Goal: Find specific page/section: Find specific page/section

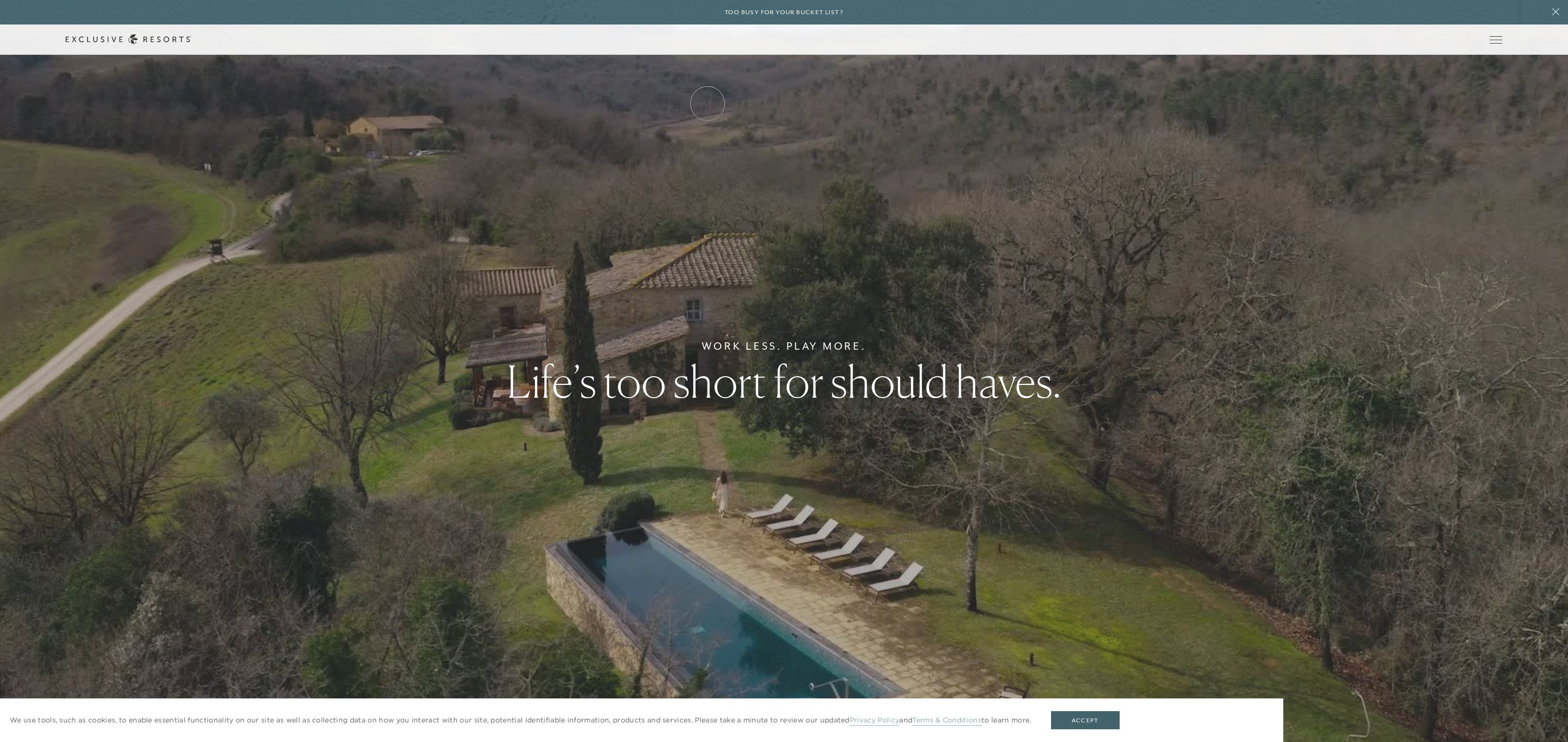
click at [0, 0] on link "Residence Collection" at bounding box center [0, 0] width 0 height 0
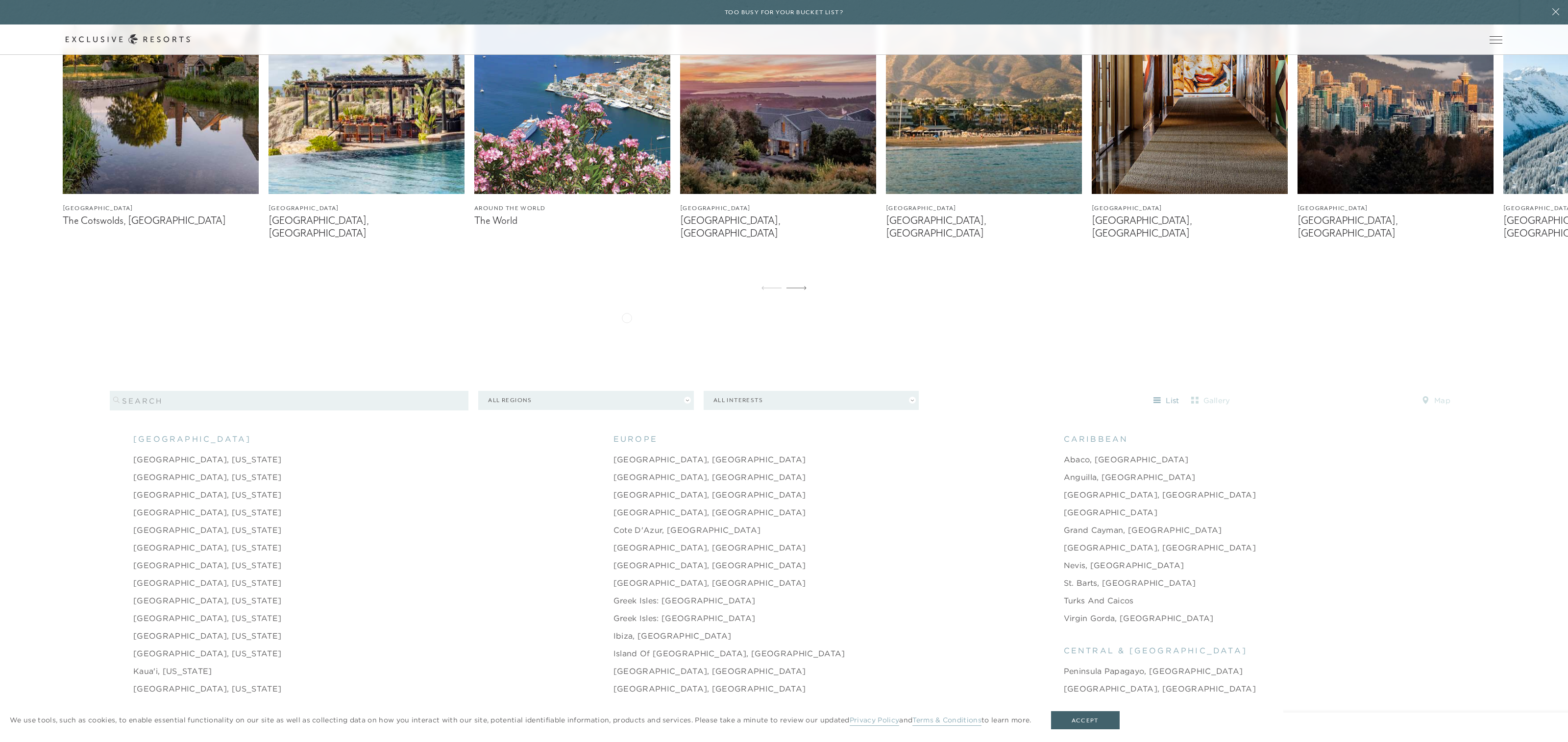
scroll to position [1016, 0]
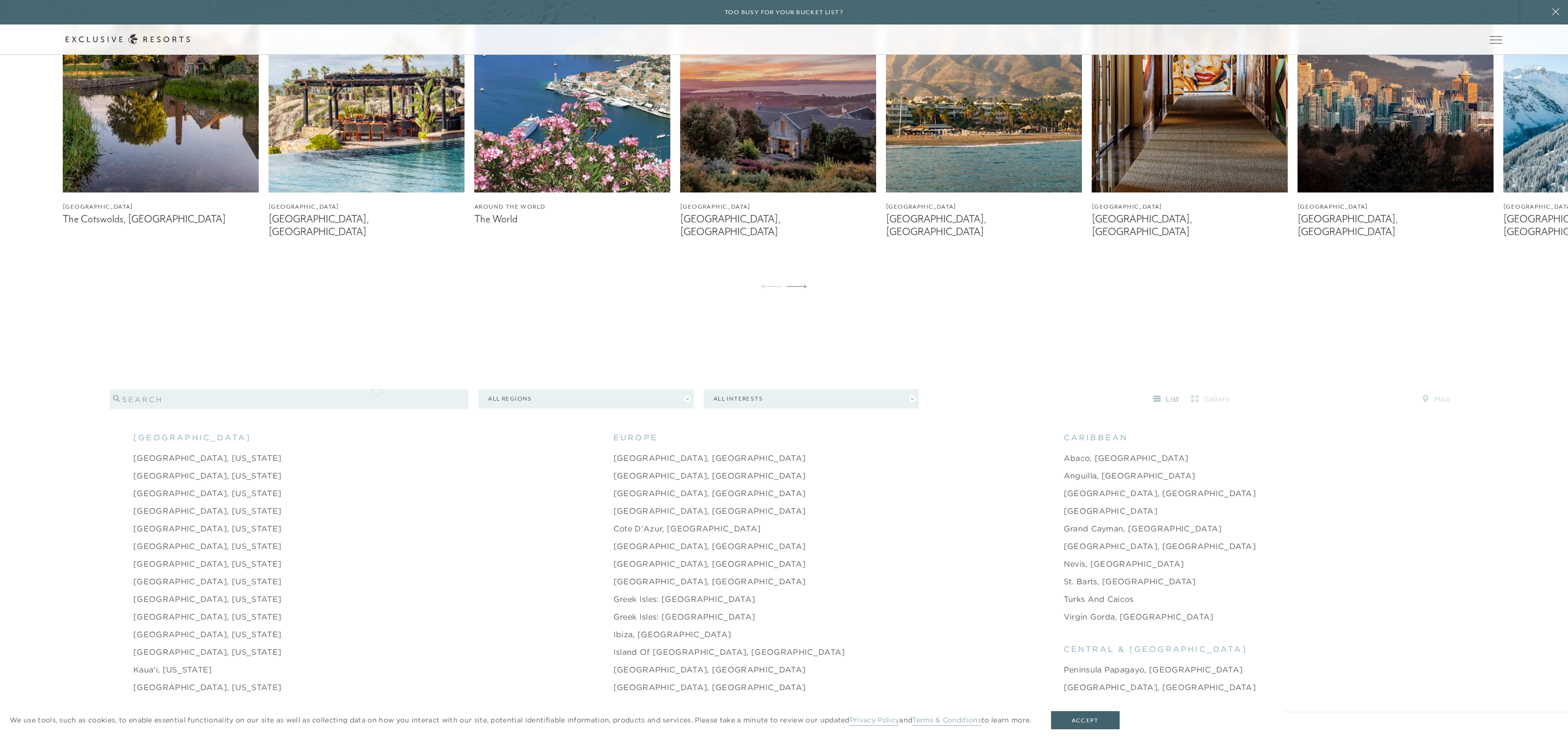
click at [376, 390] on input "search" at bounding box center [289, 399] width 359 height 19
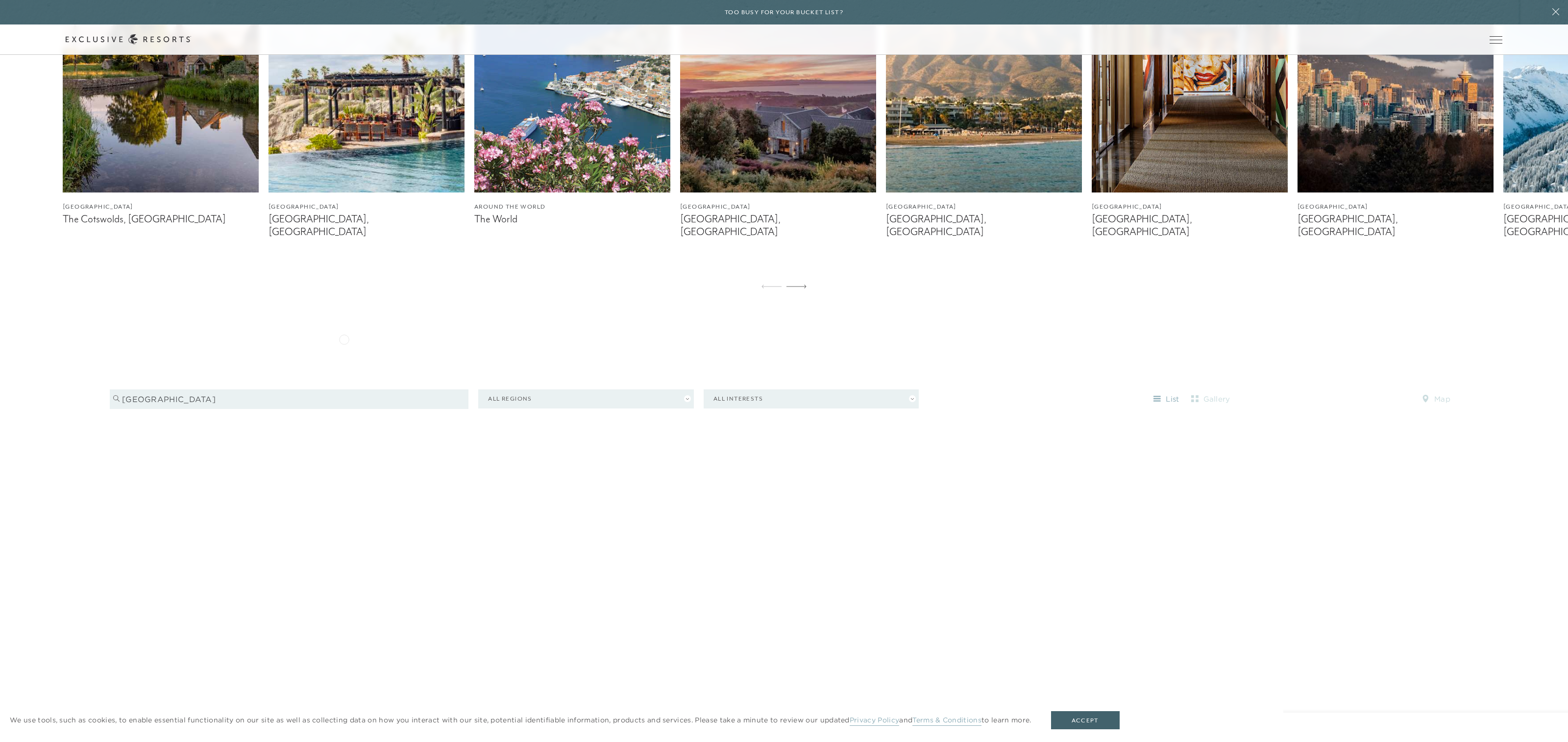
scroll to position [1015, 0]
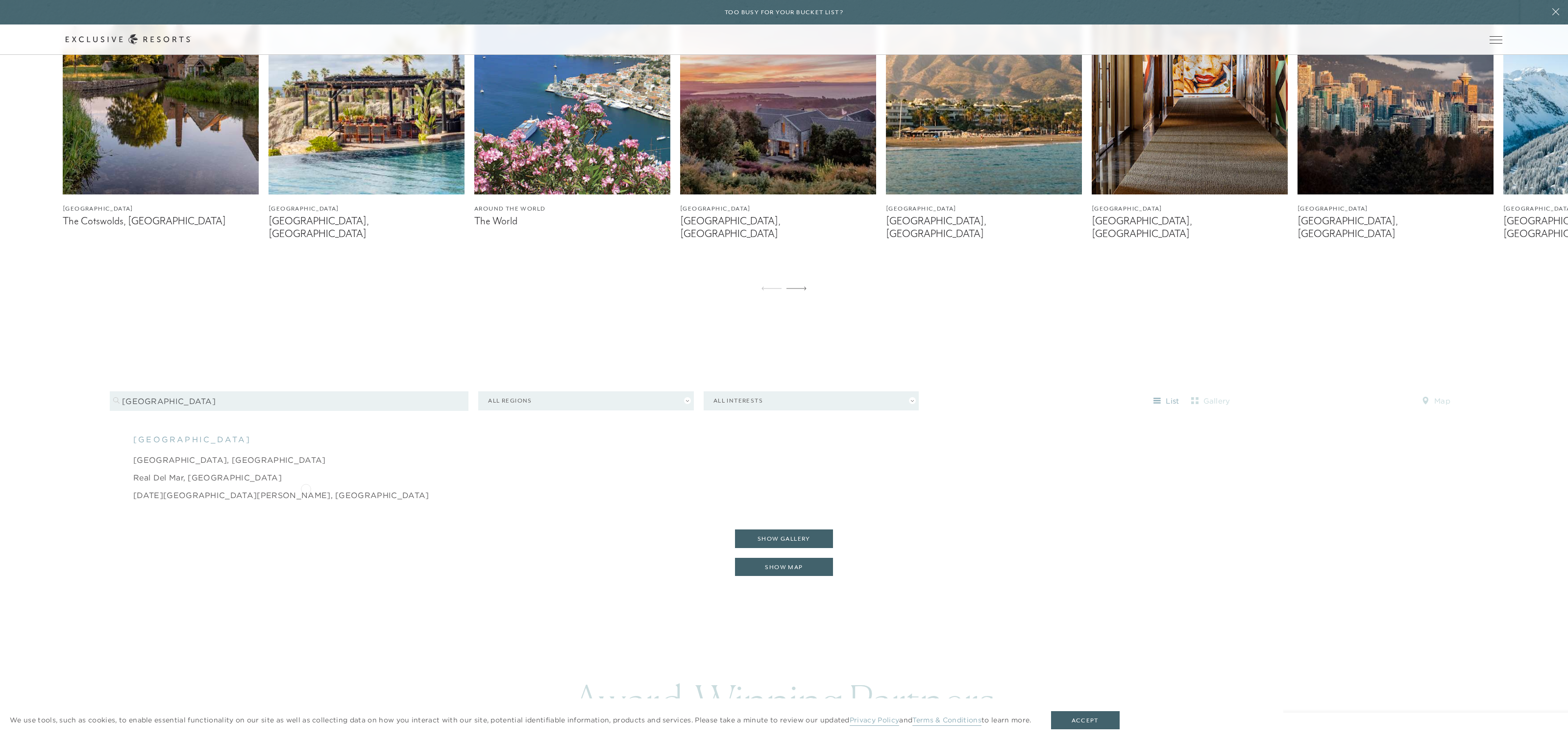
click at [306, 488] on li "San Miguel de Allende, Mexico" at bounding box center [794, 496] width 1322 height 18
click at [187, 392] on input "Mexico" at bounding box center [289, 401] width 359 height 19
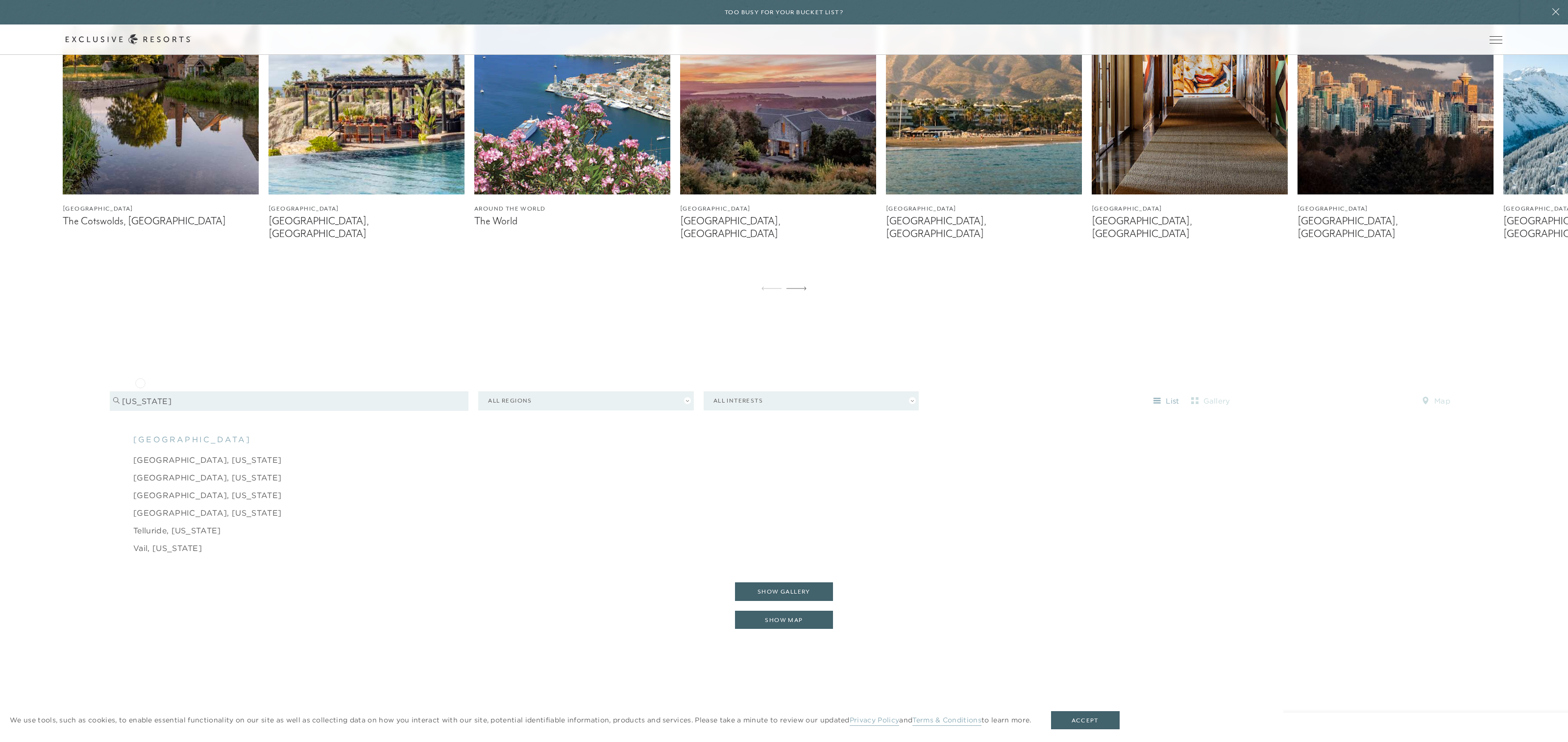
click at [140, 392] on input "Colorado" at bounding box center [289, 401] width 359 height 19
type input "N"
type input "Mexico"
